Goal: Information Seeking & Learning: Find contact information

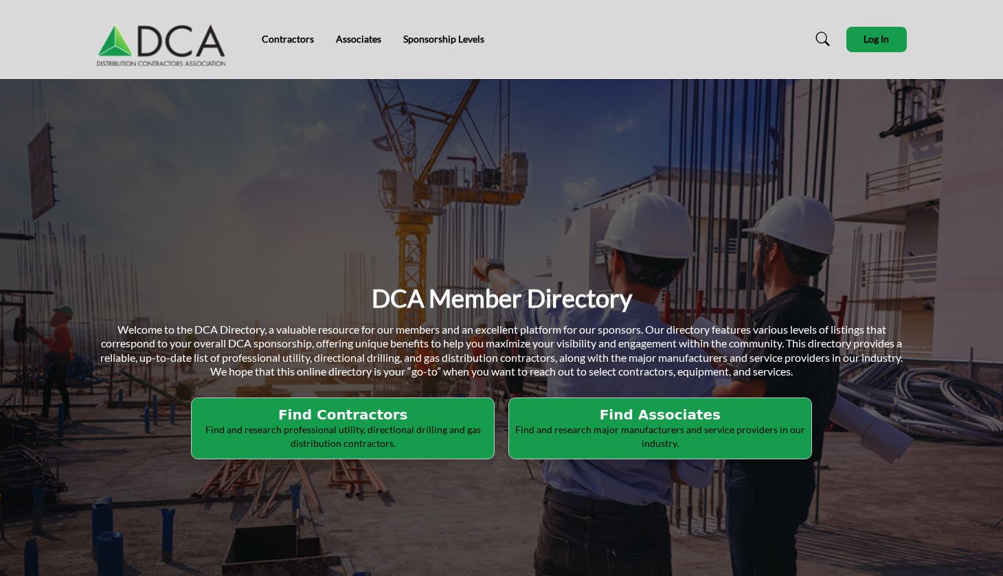
click at [401, 418] on h2 "Find Contractors" at bounding box center [343, 415] width 294 height 16
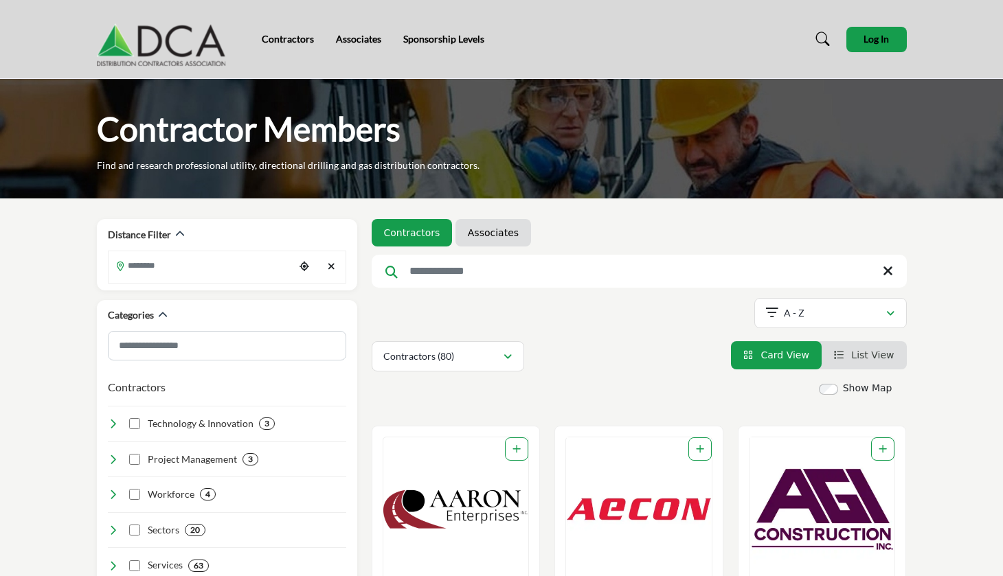
click at [490, 256] on input "Search Keyword" at bounding box center [639, 271] width 535 height 33
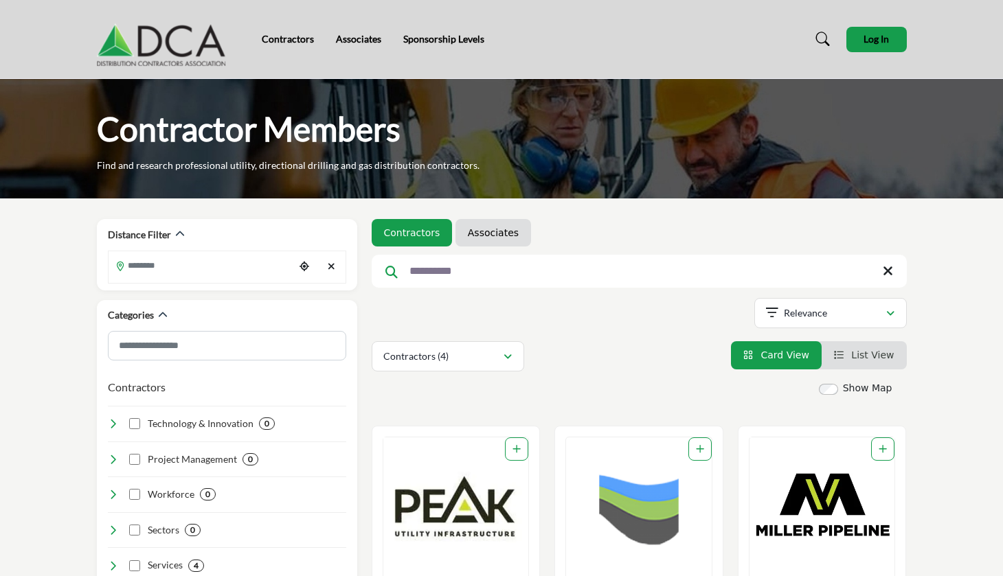
type input "**********"
drag, startPoint x: 490, startPoint y: 256, endPoint x: 605, endPoint y: 373, distance: 163.7
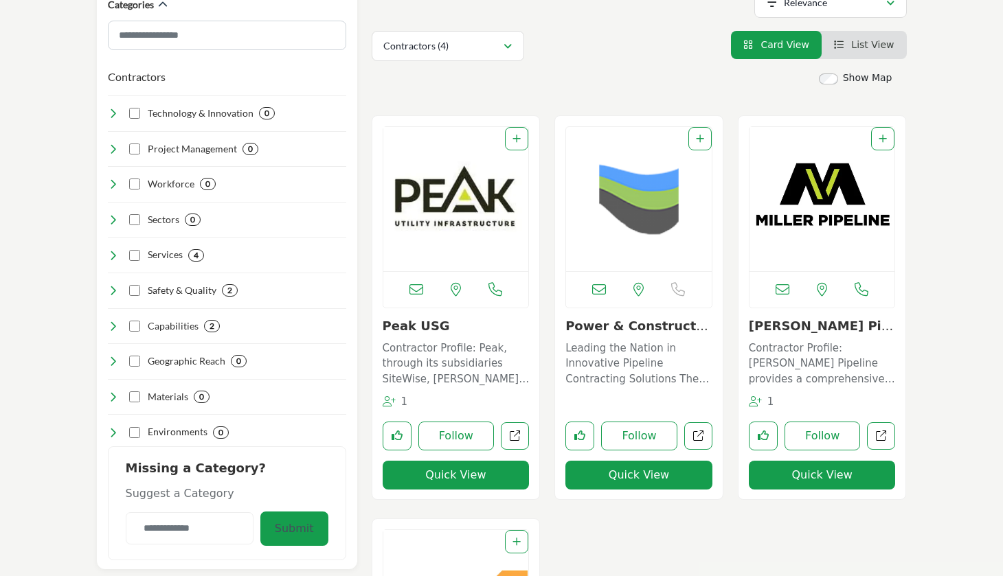
scroll to position [355, 0]
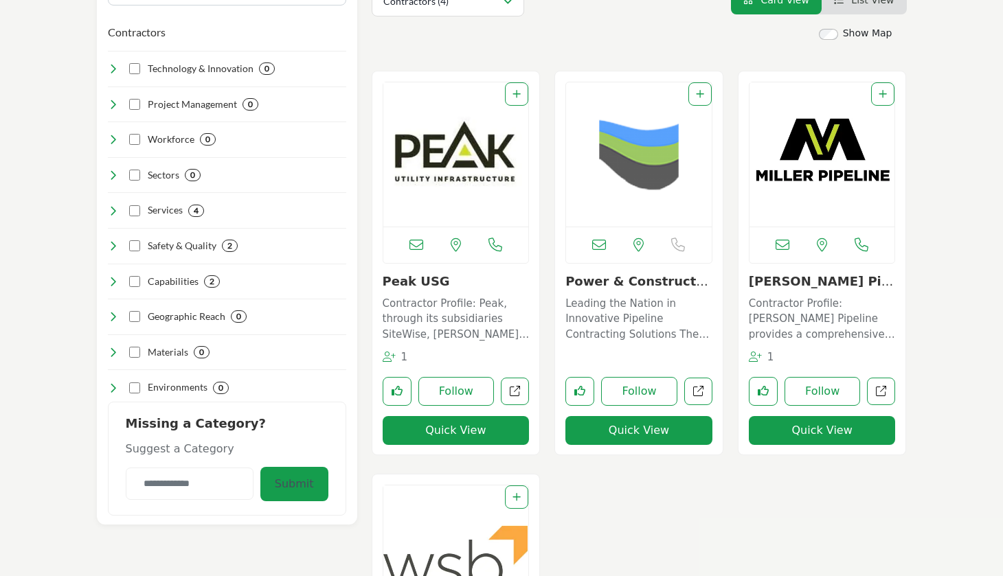
click at [943, 87] on section "Distance Filter ******" at bounding box center [501, 461] width 1003 height 1236
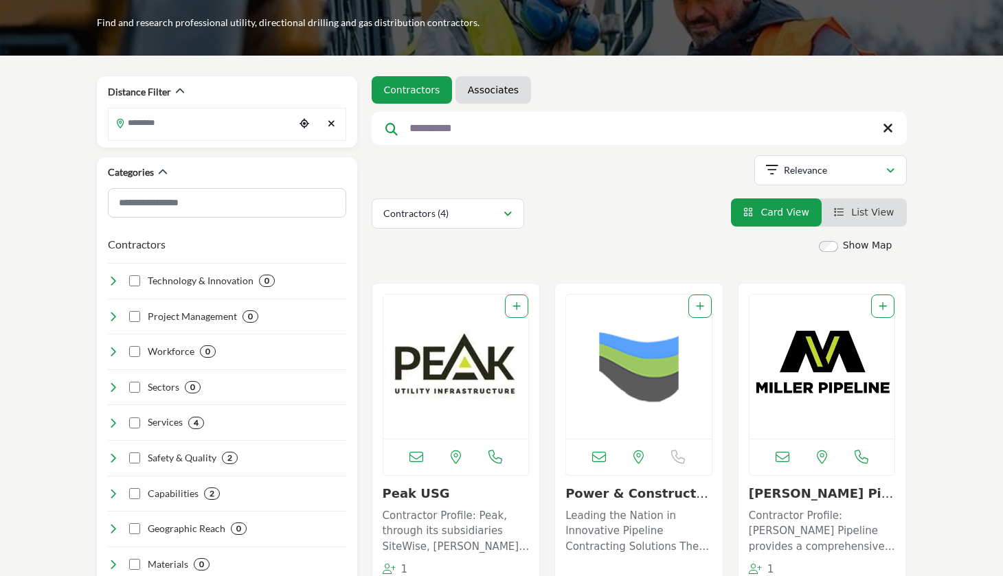
scroll to position [-1, 0]
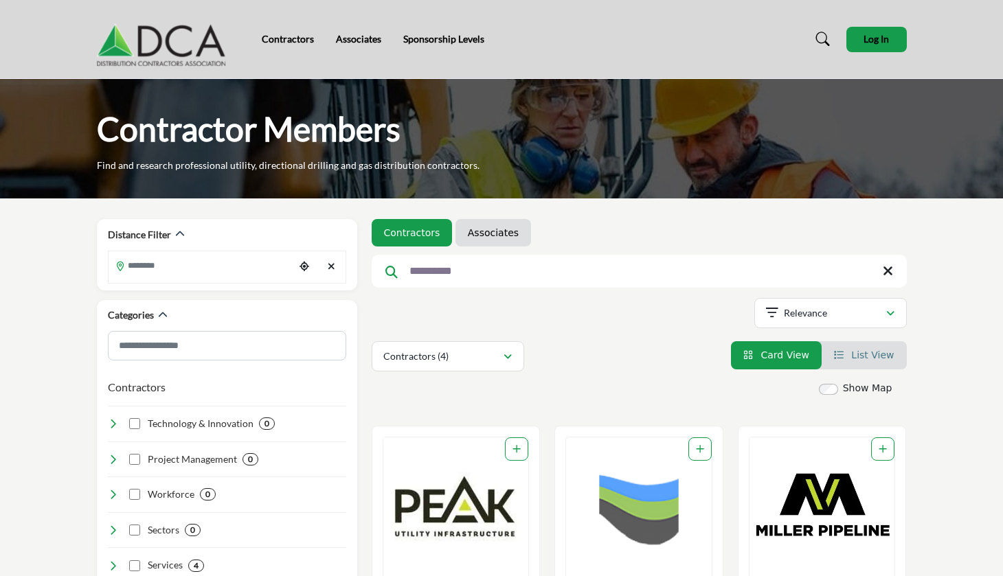
click at [848, 361] on link "List View" at bounding box center [864, 355] width 60 height 11
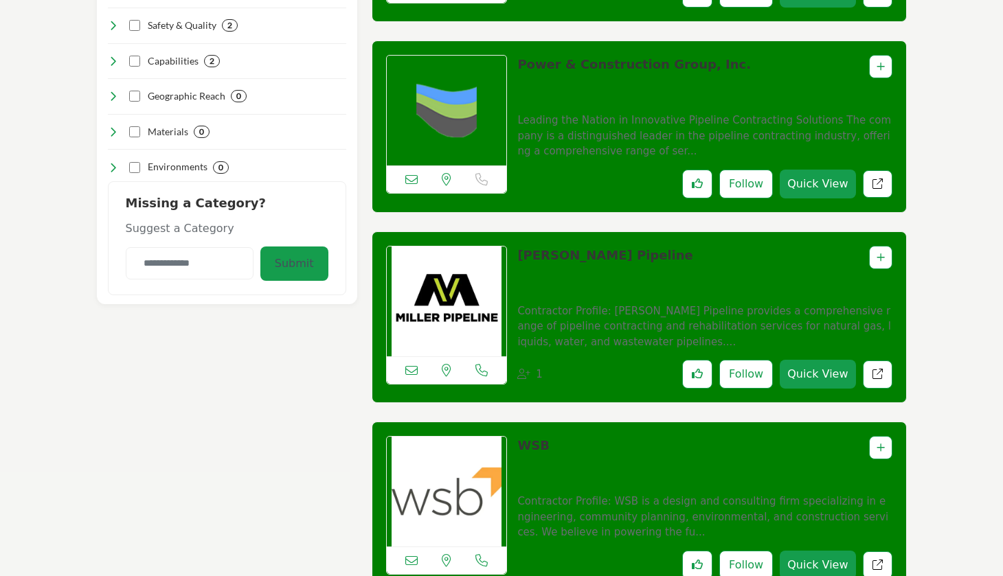
scroll to position [618, 0]
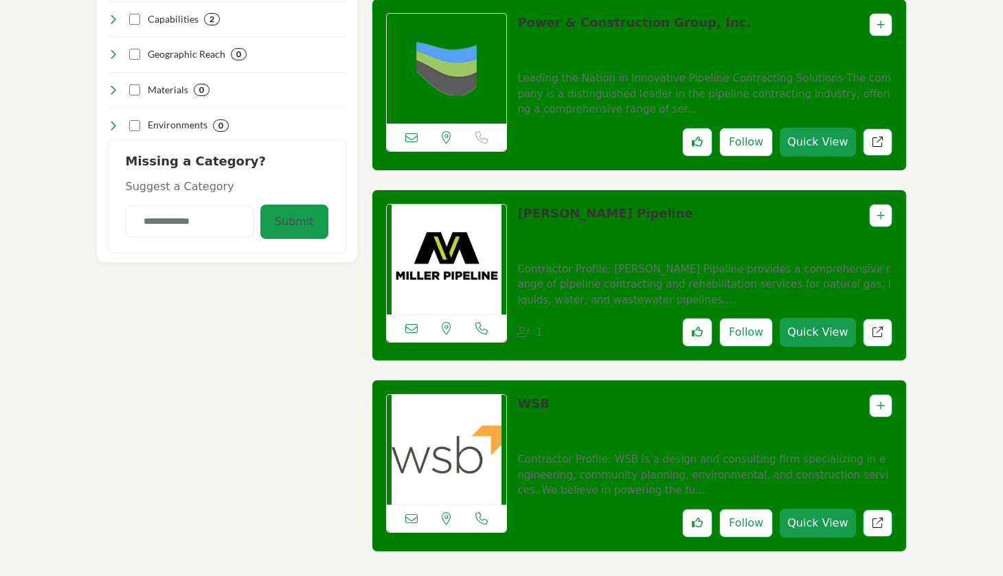
click at [956, 242] on section "Distance Filter ******" at bounding box center [501, 177] width 1003 height 1193
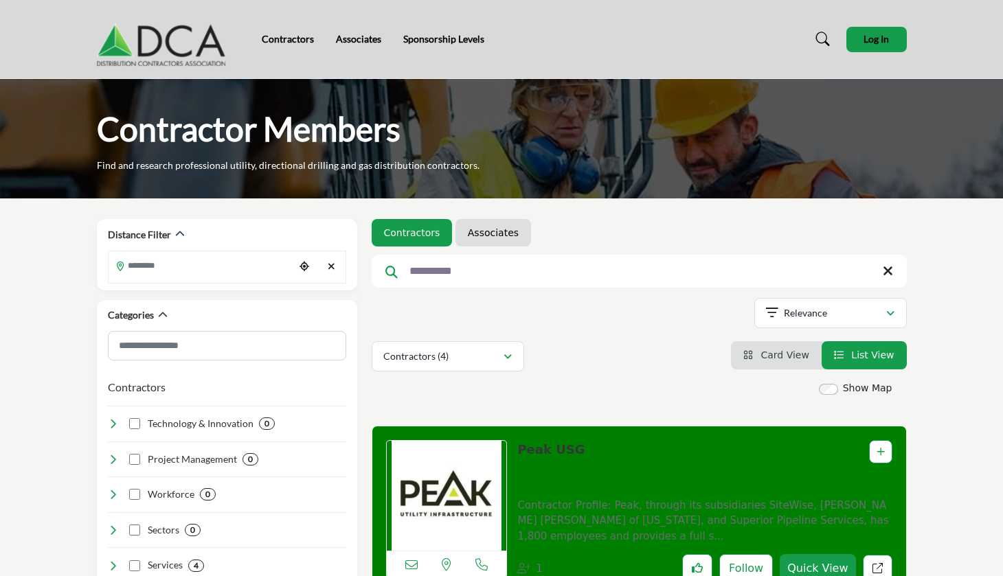
scroll to position [0, 0]
click at [967, 60] on nav "Contractors Associates Sponsorship Levels" at bounding box center [501, 39] width 1003 height 65
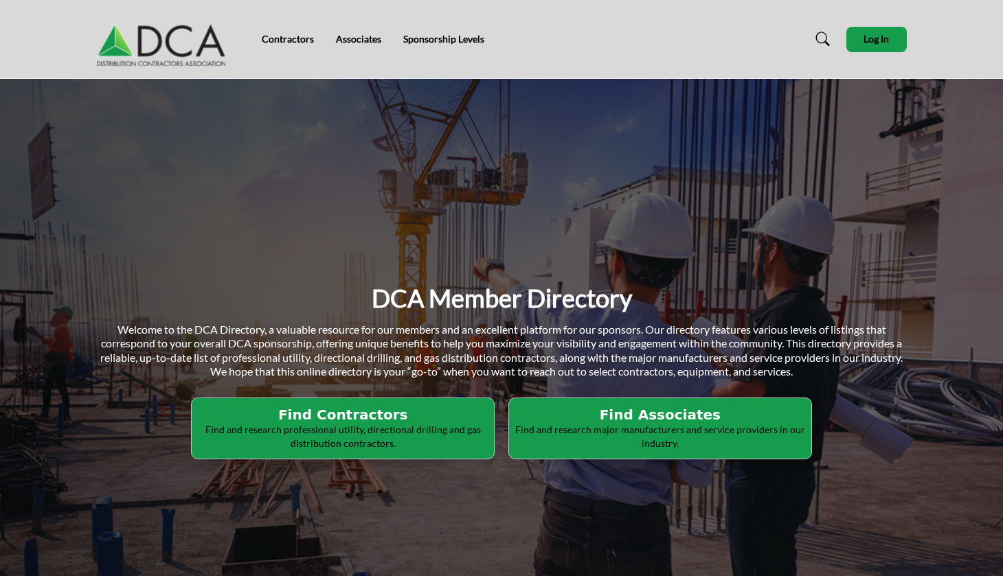
click at [368, 410] on h2 "Find Contractors" at bounding box center [343, 415] width 294 height 16
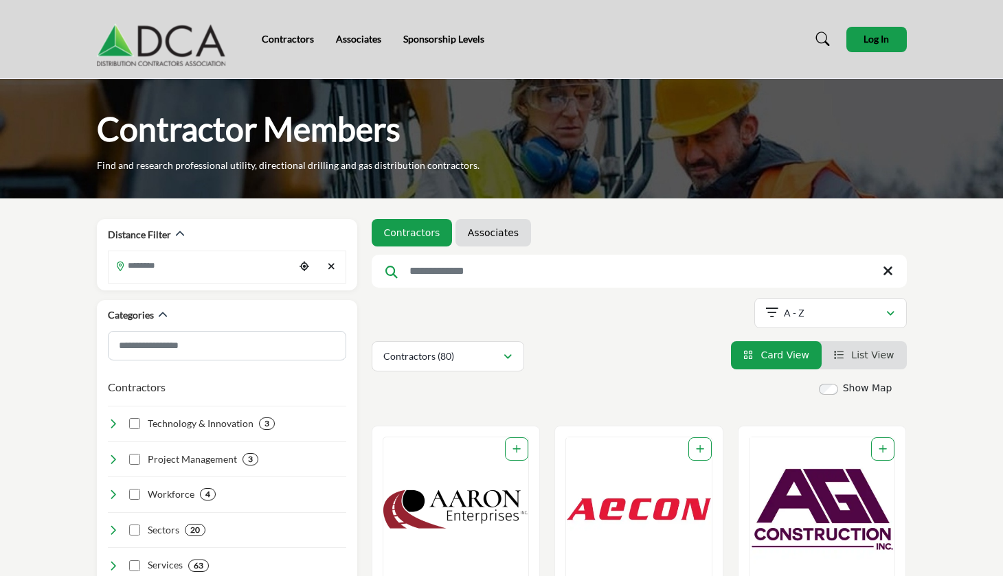
click at [365, 399] on div "Show Map Map is currently hidden. Toggle the switch above to show the map. No m…" at bounding box center [631, 391] width 535 height 21
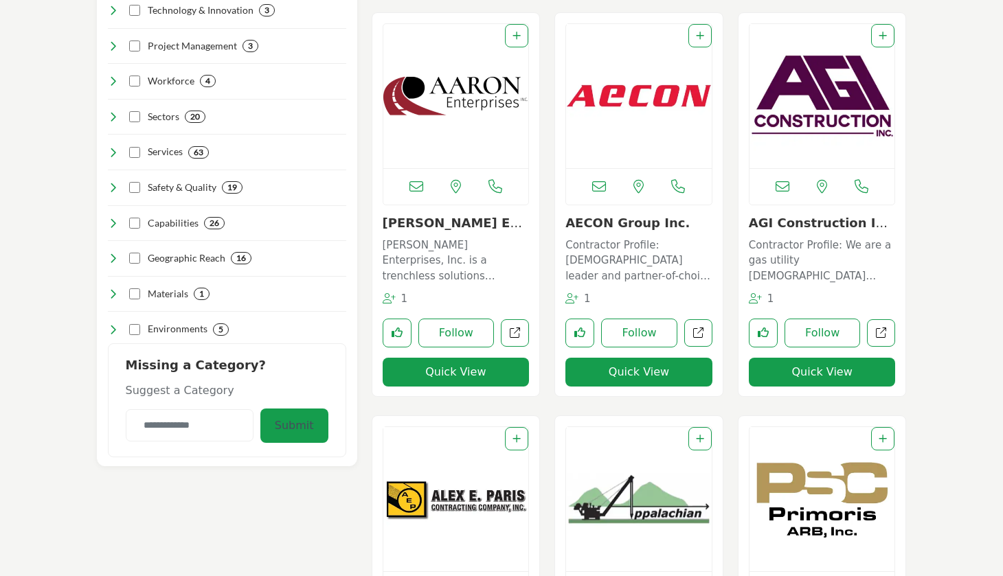
scroll to position [425, 0]
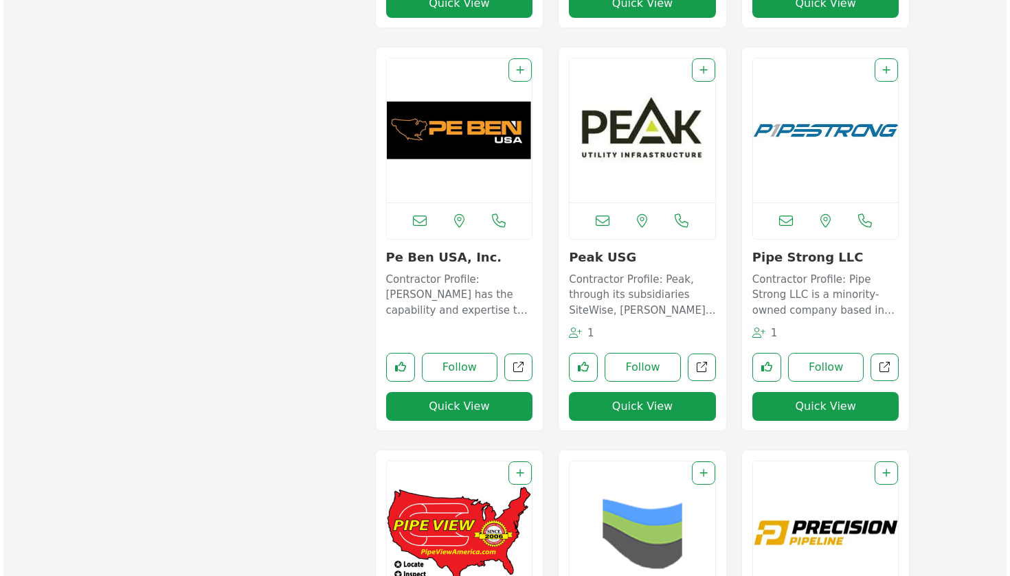
scroll to position [6846, 0]
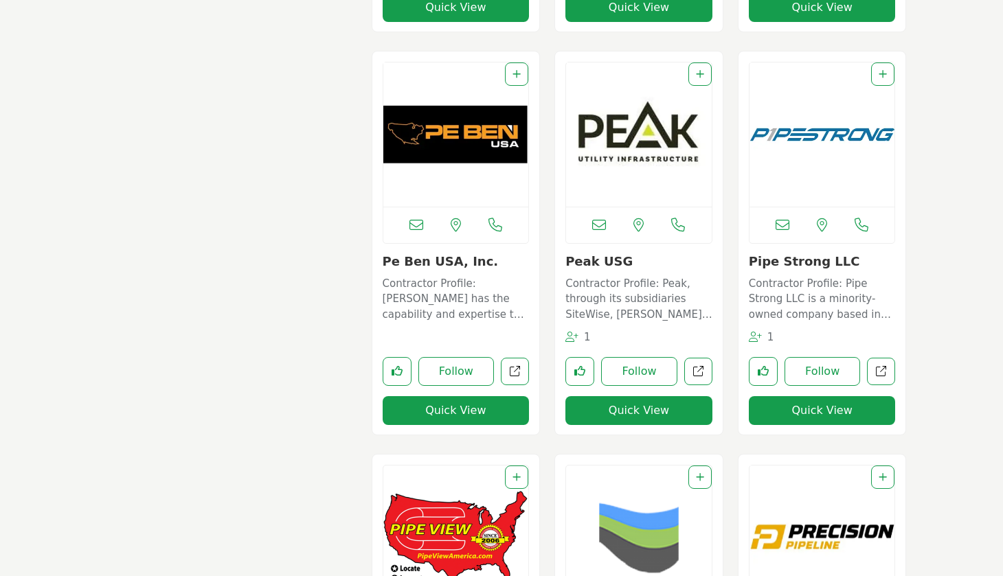
click at [453, 405] on button "Quick View" at bounding box center [456, 410] width 147 height 29
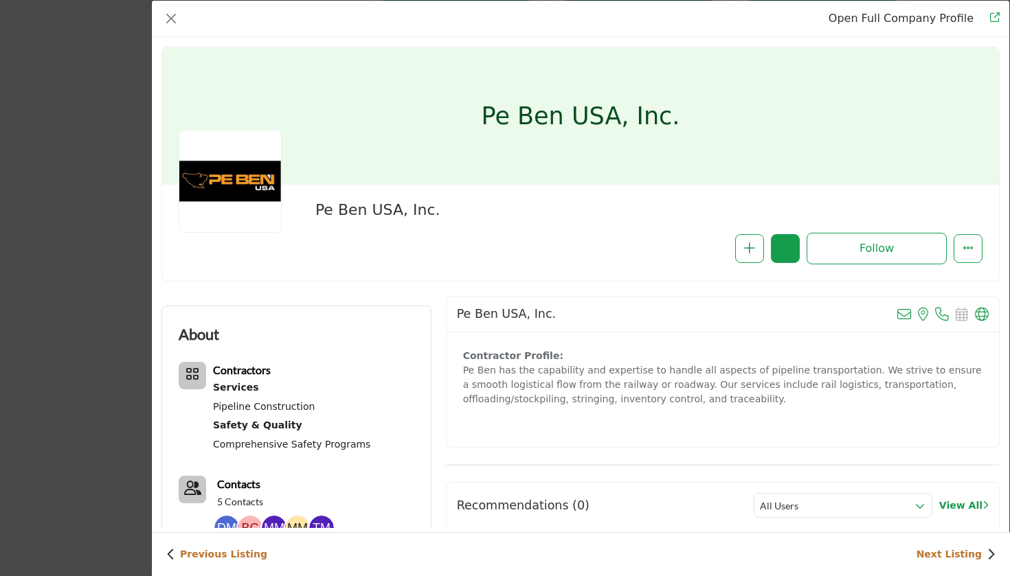
click at [550, 241] on div "Follow Following" at bounding box center [748, 249] width 467 height 32
click at [354, 482] on div "Contacts 5 Contacts" at bounding box center [282, 492] width 206 height 33
click at [907, 14] on link "Open Full Company Profile" at bounding box center [900, 18] width 145 height 13
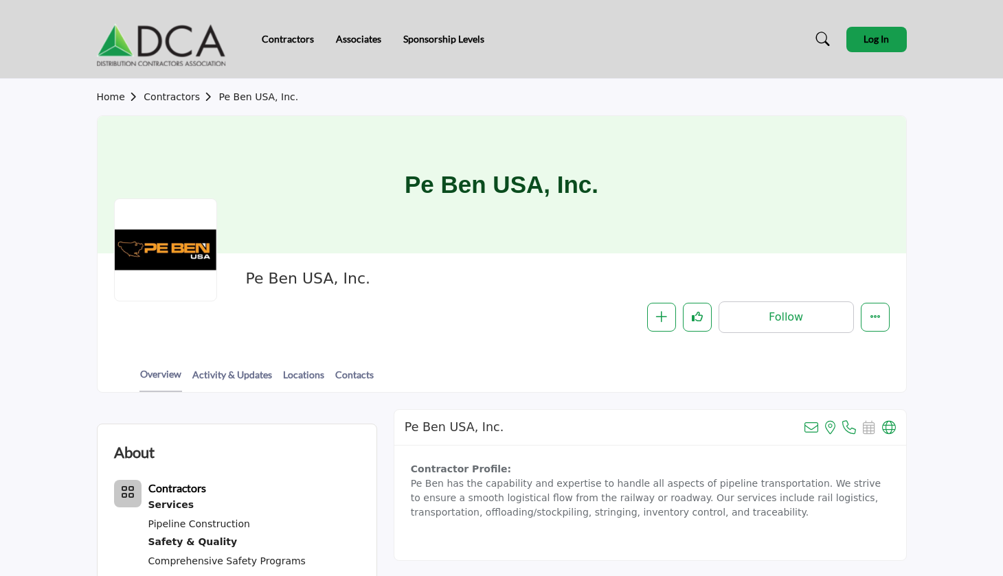
click at [940, 188] on section "Home Contractors Pe Ben USA, Inc. Pe Ben USA, Inc. Pe Ben USA, Inc. Follow Foll…" at bounding box center [501, 236] width 1003 height 314
